Goal: Task Accomplishment & Management: Use online tool/utility

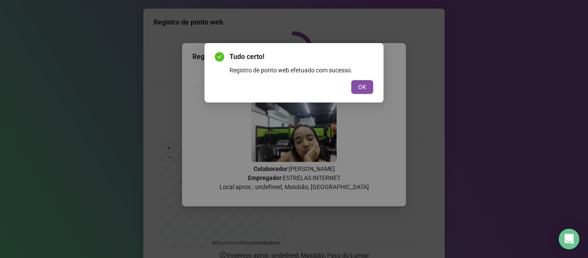
scroll to position [43, 0]
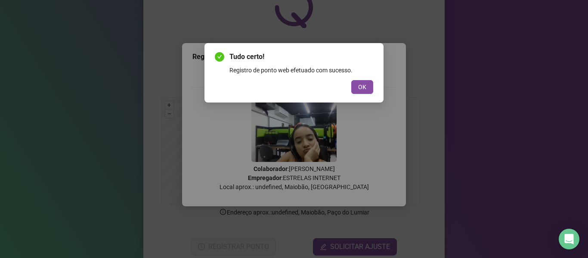
click at [433, 58] on div "Tudo certo! Registro de ponto web efetuado com sucesso. OK" at bounding box center [294, 129] width 588 height 258
click at [361, 84] on span "OK" at bounding box center [362, 86] width 8 height 9
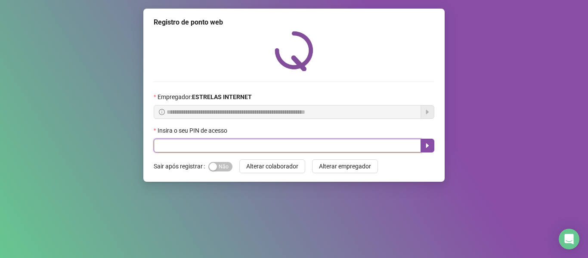
click at [197, 143] on input "text" at bounding box center [288, 146] width 268 height 14
type input "*****"
click at [432, 145] on button "button" at bounding box center [428, 146] width 14 height 14
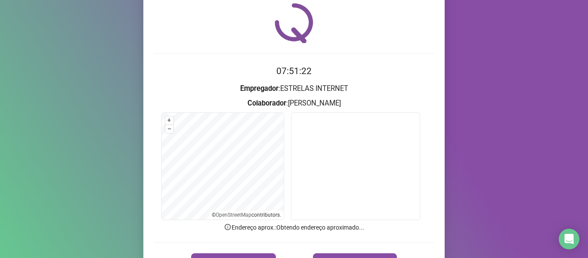
scroll to position [43, 0]
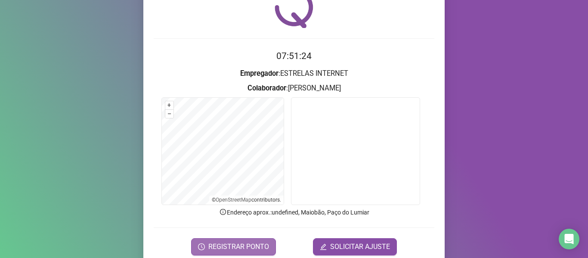
click at [244, 244] on span "REGISTRAR PONTO" at bounding box center [238, 247] width 61 height 10
